Goal: Information Seeking & Learning: Learn about a topic

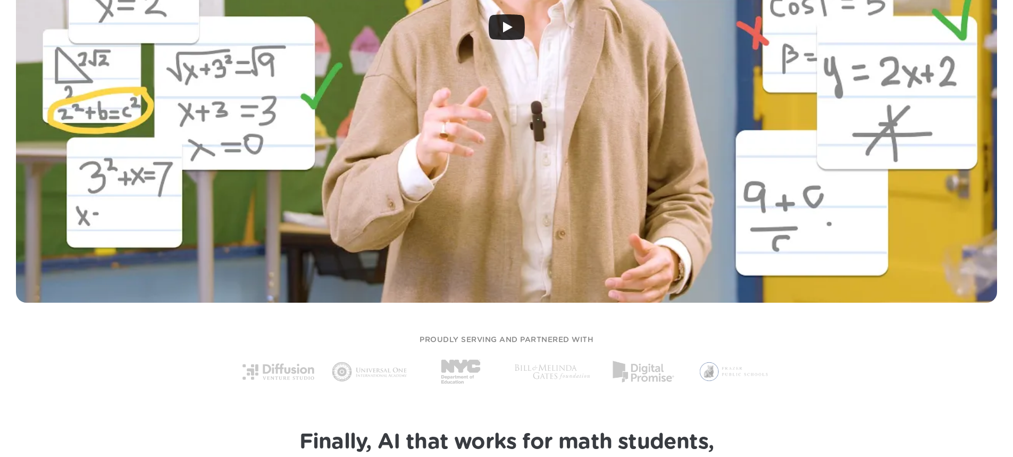
scroll to position [638, 0]
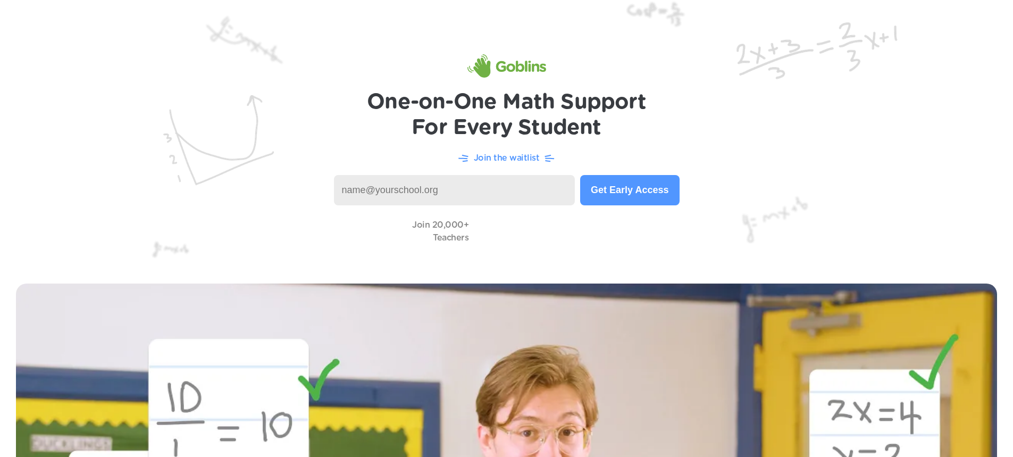
click at [449, 207] on img at bounding box center [506, 134] width 1013 height 268
click at [443, 198] on input at bounding box center [454, 190] width 241 height 30
